Goal: Information Seeking & Learning: Understand process/instructions

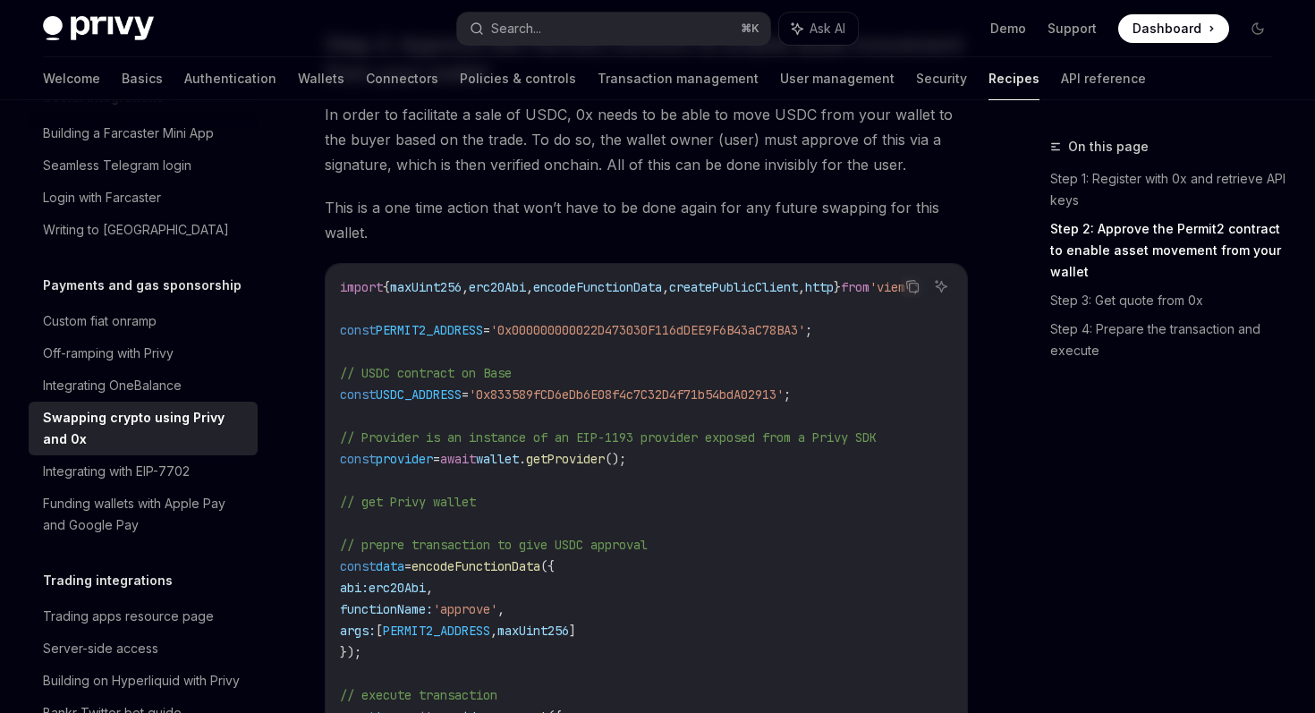
scroll to position [497, 0]
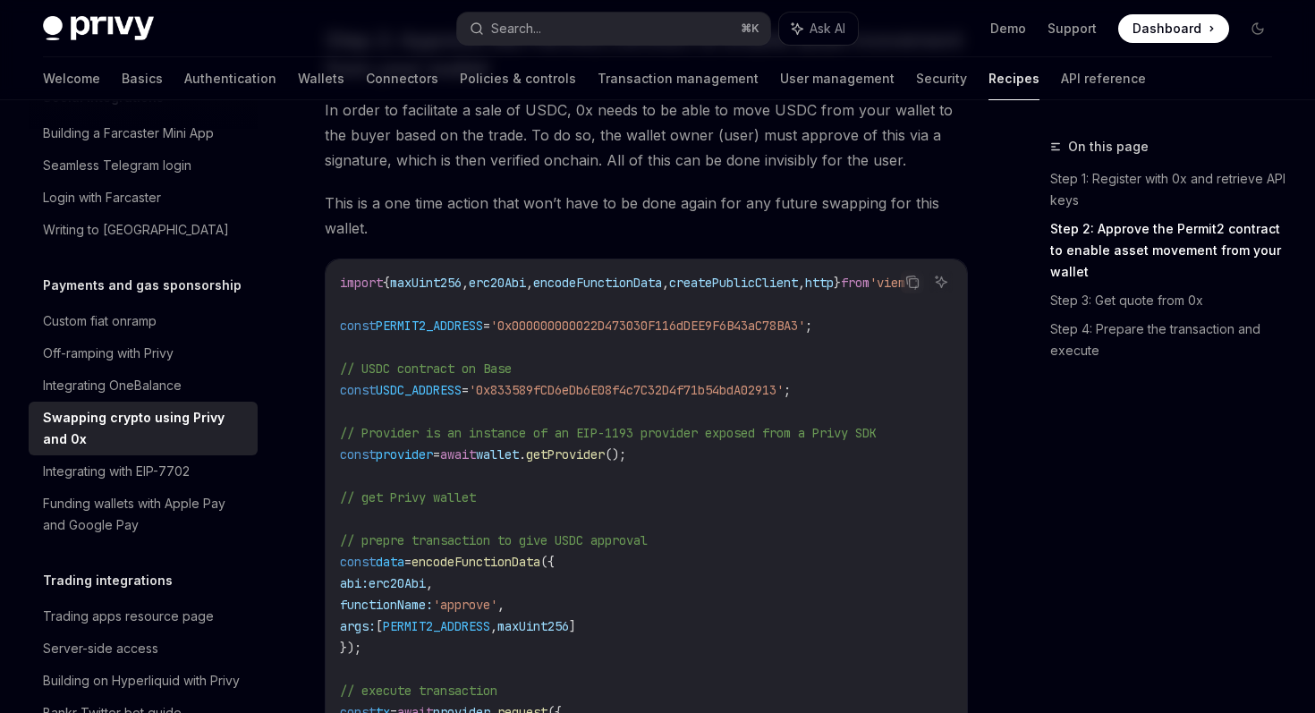
click at [437, 315] on code "import { maxUint256 , erc20Abi , encodeFunctionData , createPublicClient , http…" at bounding box center [651, 594] width 623 height 644
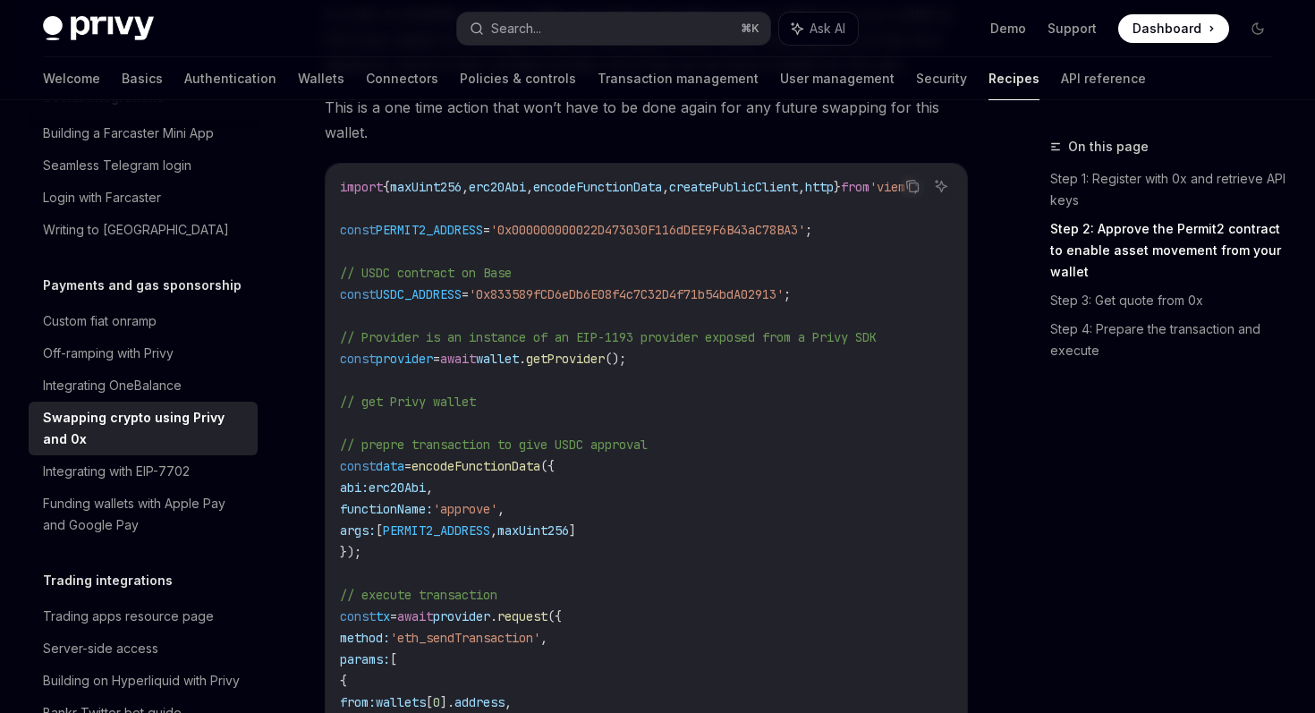
scroll to position [627, 0]
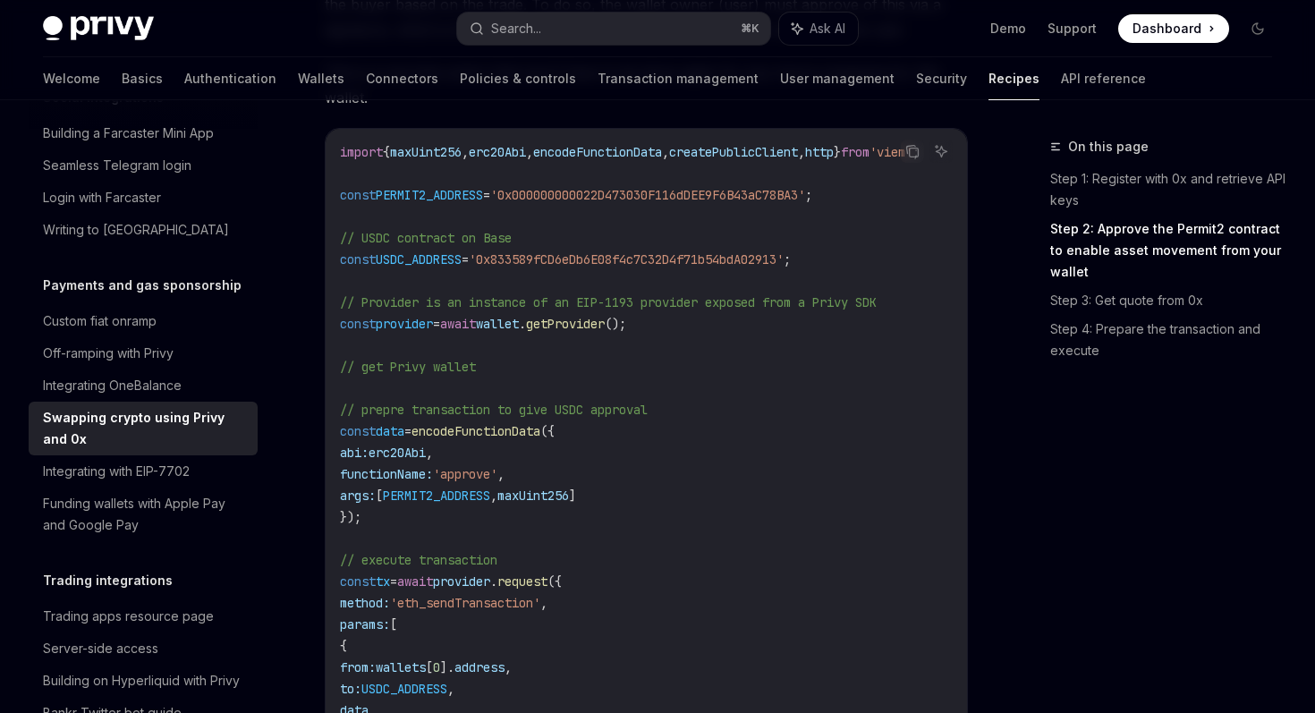
click at [363, 330] on span "const" at bounding box center [358, 324] width 36 height 16
click at [432, 329] on span "provider" at bounding box center [404, 324] width 57 height 16
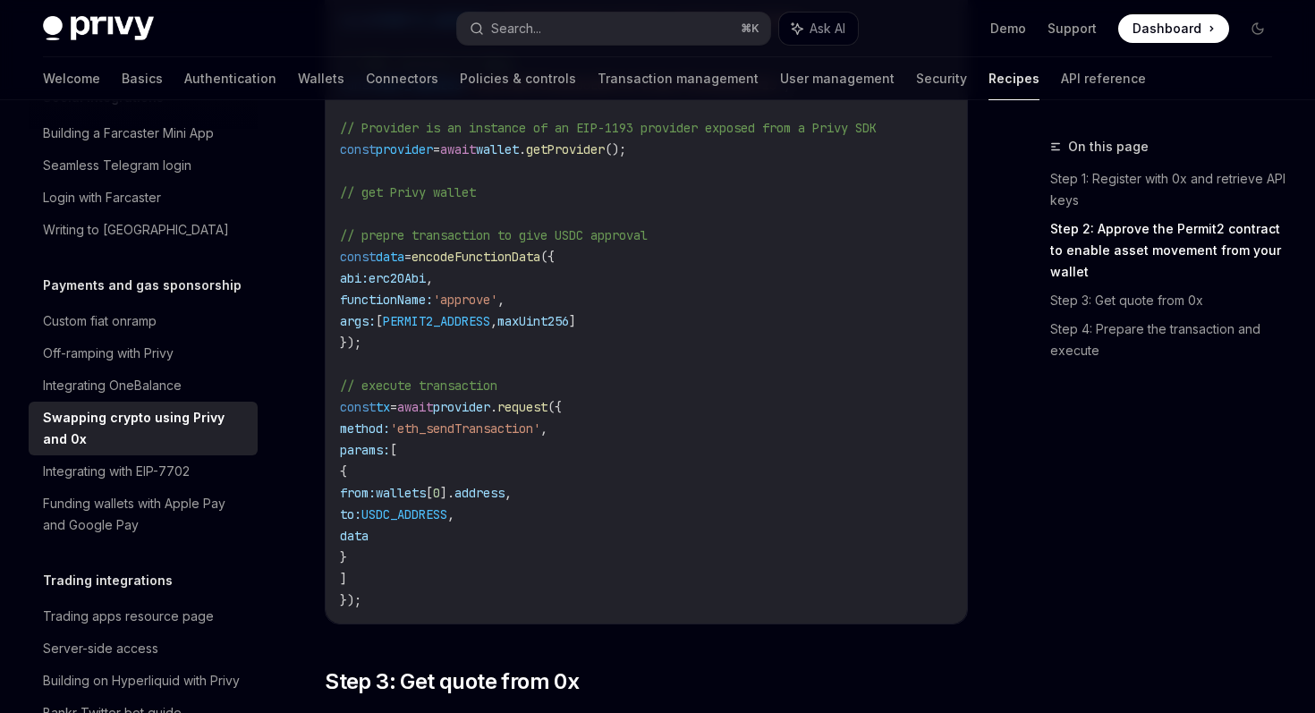
scroll to position [805, 0]
click at [433, 397] on span "await" at bounding box center [415, 403] width 36 height 16
click at [426, 491] on span "wallets" at bounding box center [401, 489] width 50 height 16
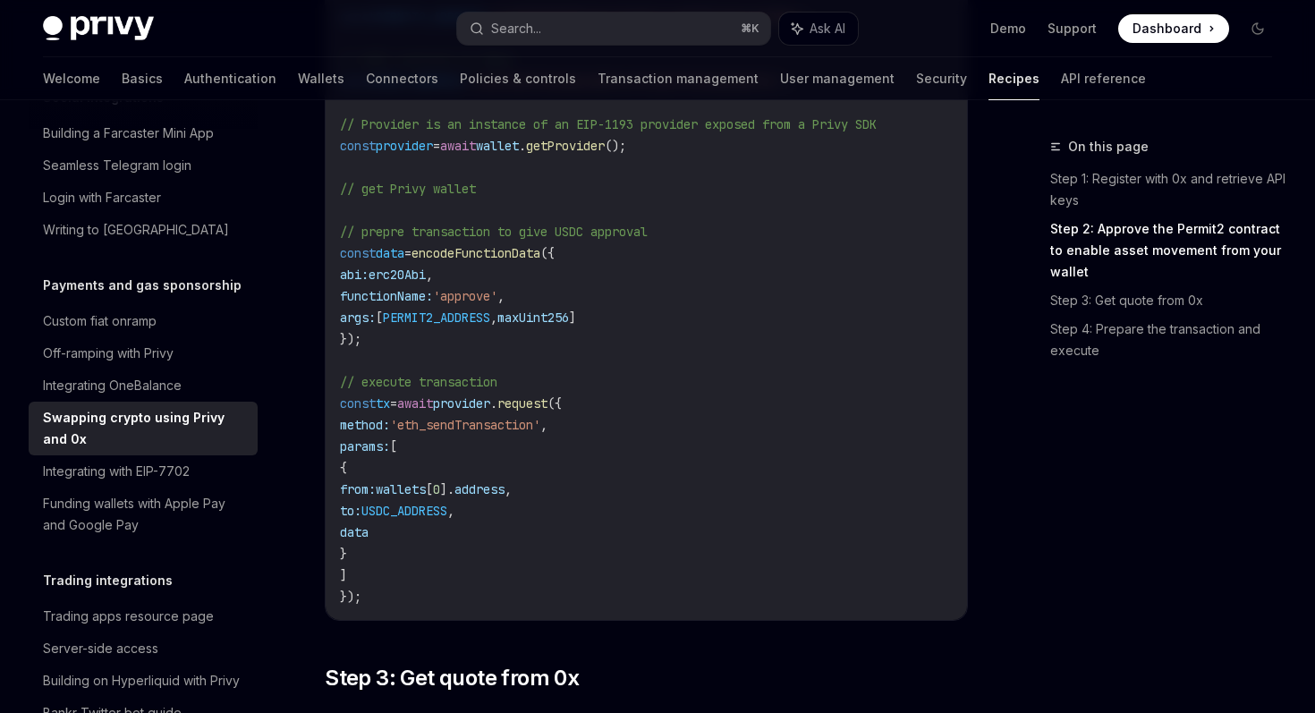
click at [426, 491] on span "wallets" at bounding box center [401, 489] width 50 height 16
click at [443, 547] on code "import { maxUint256 , erc20Abi , encodeFunctionData , createPublicClient , http…" at bounding box center [651, 285] width 623 height 644
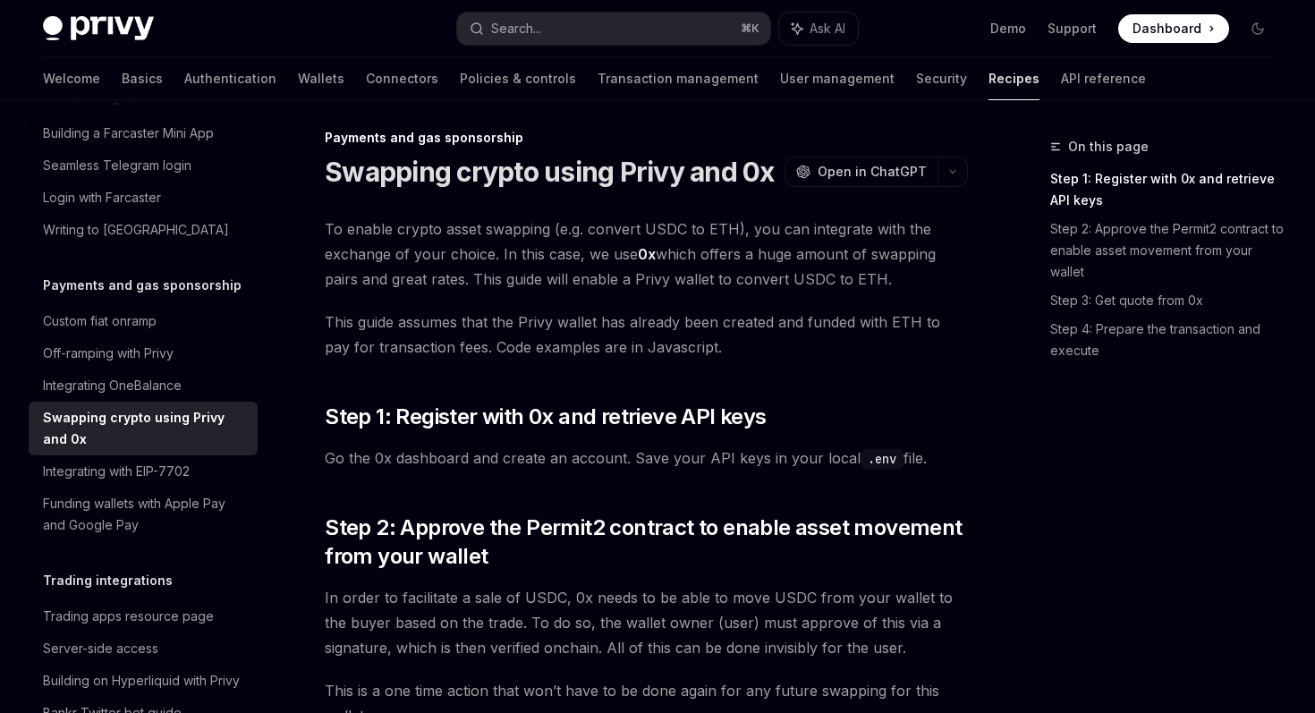
scroll to position [4, 0]
